Goal: Transaction & Acquisition: Purchase product/service

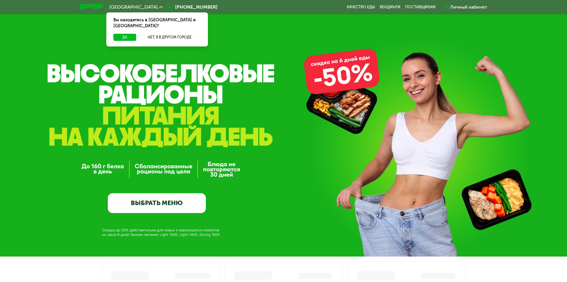
click at [152, 206] on link "ВЫБРАТЬ МЕНЮ" at bounding box center [157, 203] width 98 height 20
click at [150, 203] on link "ВЫБРАТЬ МЕНЮ" at bounding box center [157, 203] width 98 height 20
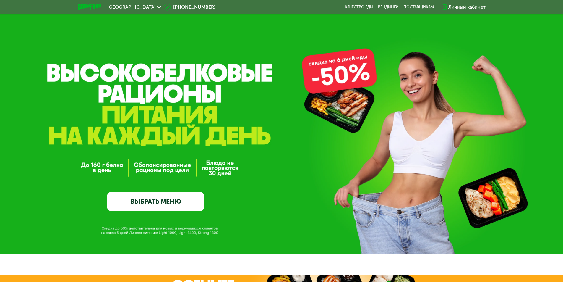
click at [153, 202] on link "ВЫБРАТЬ МЕНЮ" at bounding box center [155, 201] width 97 height 20
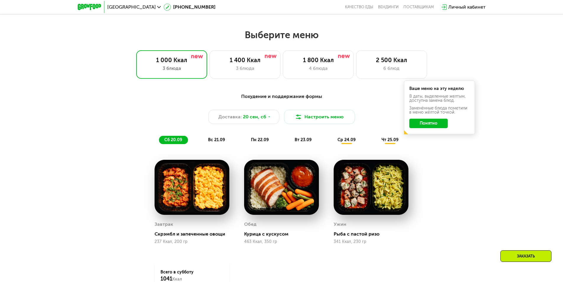
scroll to position [443, 0]
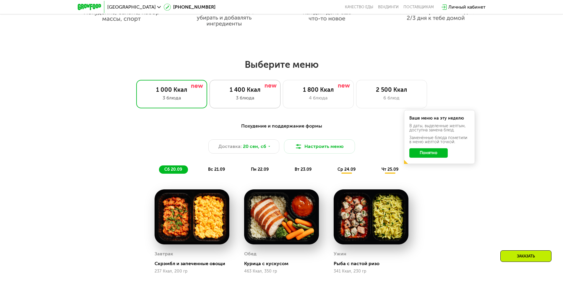
click at [256, 93] on div "1 400 Ккал" at bounding box center [245, 89] width 59 height 7
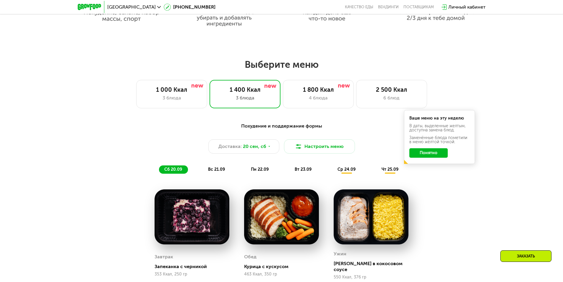
click at [216, 169] on span "вс 21.09" at bounding box center [216, 169] width 17 height 5
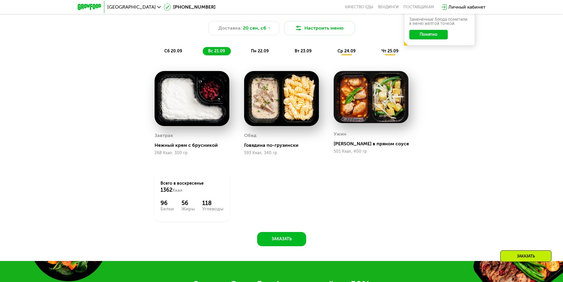
scroll to position [473, 0]
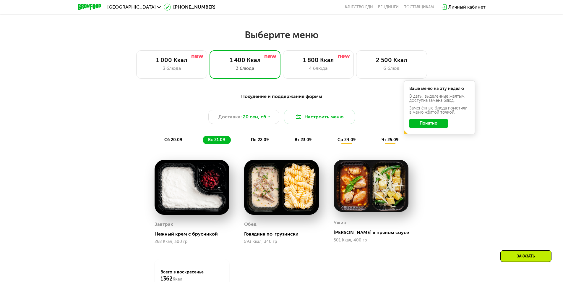
click at [263, 140] on span "пн 22.09" at bounding box center [260, 139] width 18 height 5
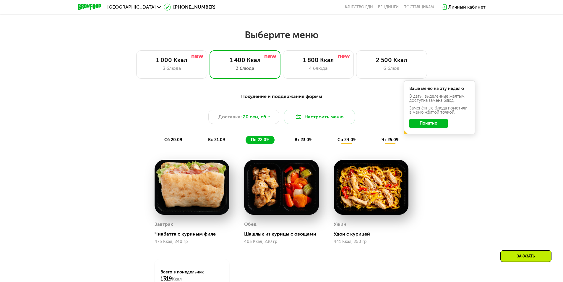
click at [297, 140] on span "вт 23.09" at bounding box center [303, 139] width 17 height 5
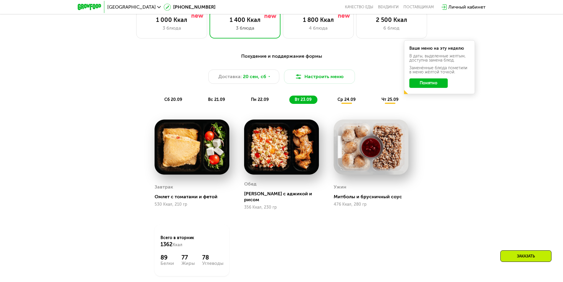
scroll to position [502, 0]
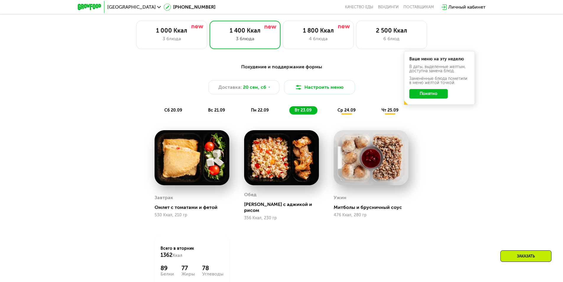
click at [344, 109] on span "ср 24.09" at bounding box center [346, 110] width 18 height 5
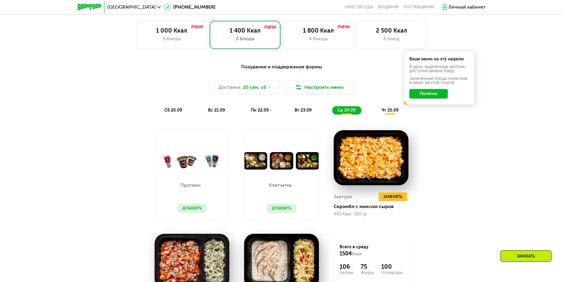
click at [397, 113] on span "чт 25.09" at bounding box center [389, 110] width 17 height 5
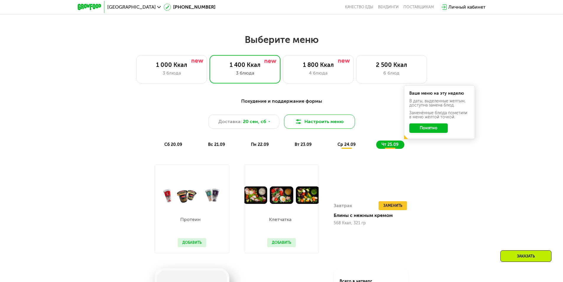
scroll to position [414, 0]
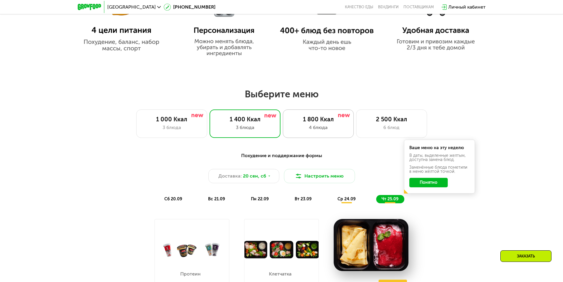
click at [316, 120] on div "1 800 Ккал" at bounding box center [318, 119] width 59 height 7
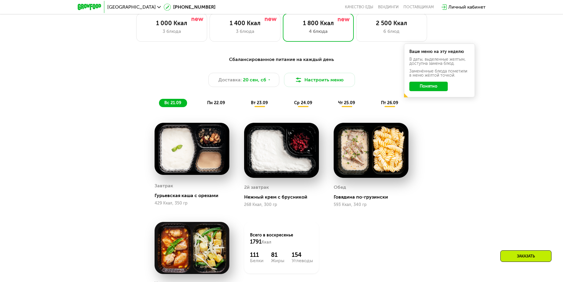
scroll to position [502, 0]
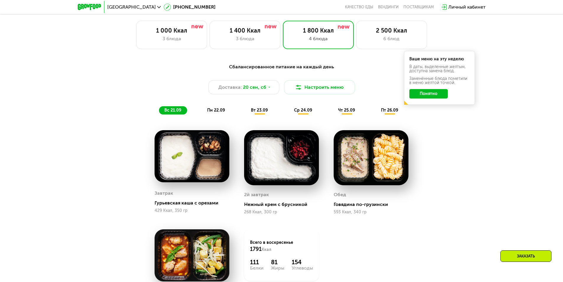
click at [218, 113] on span "пн 22.09" at bounding box center [216, 110] width 18 height 5
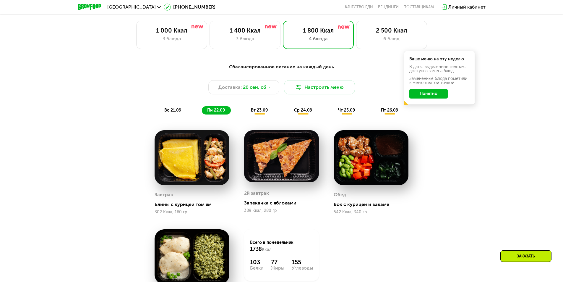
click at [264, 111] on span "вт 23.09" at bounding box center [259, 110] width 17 height 5
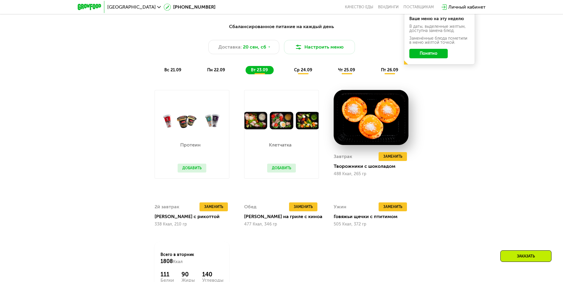
scroll to position [532, 0]
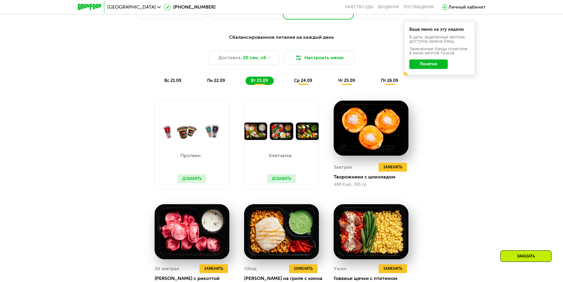
click at [304, 83] on span "ср 24.09" at bounding box center [303, 80] width 18 height 5
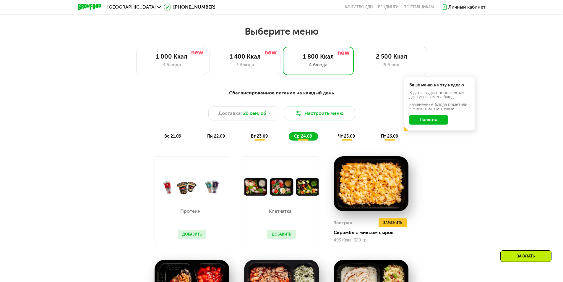
scroll to position [473, 0]
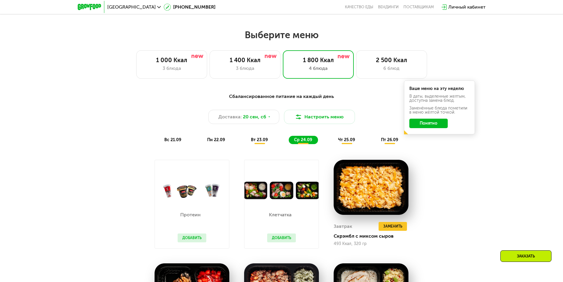
click at [343, 144] on div "чт 25.09" at bounding box center [347, 140] width 28 height 8
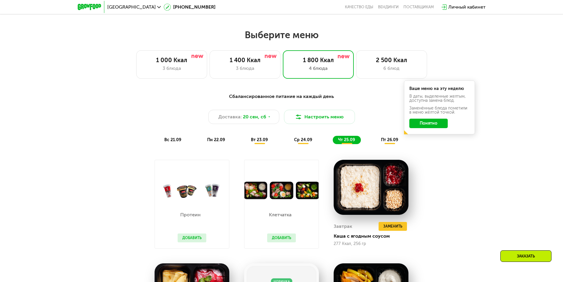
click at [384, 141] on span "пт 26.09" at bounding box center [389, 139] width 17 height 5
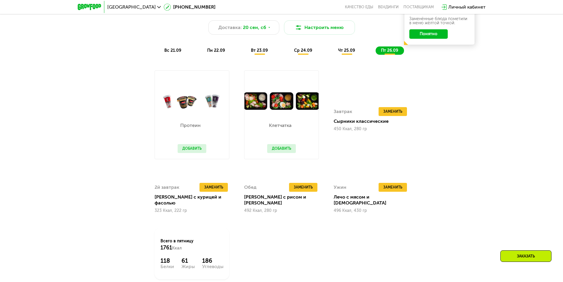
scroll to position [591, 0]
